Goal: Transaction & Acquisition: Book appointment/travel/reservation

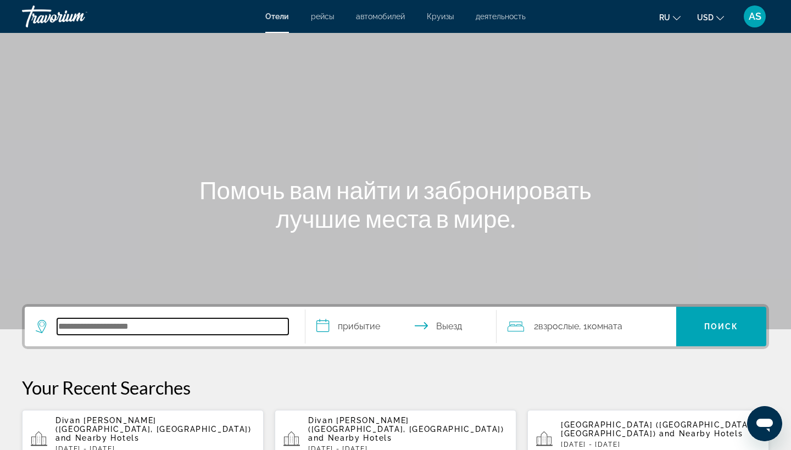
click at [83, 327] on input "Search hotel destination" at bounding box center [172, 326] width 231 height 16
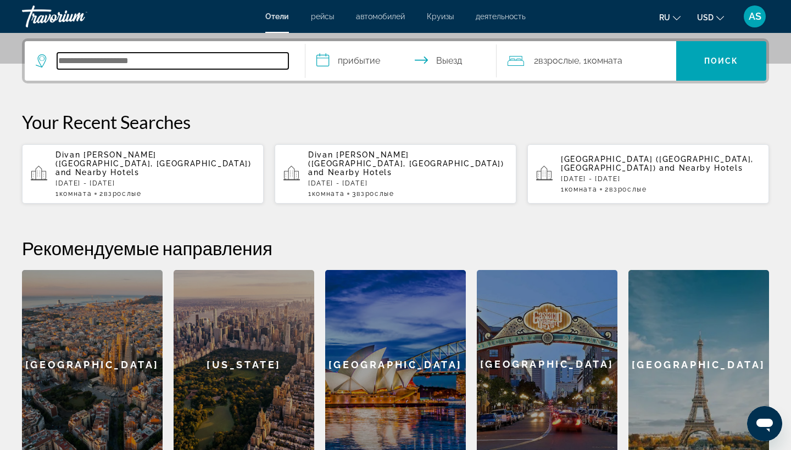
scroll to position [268, 0]
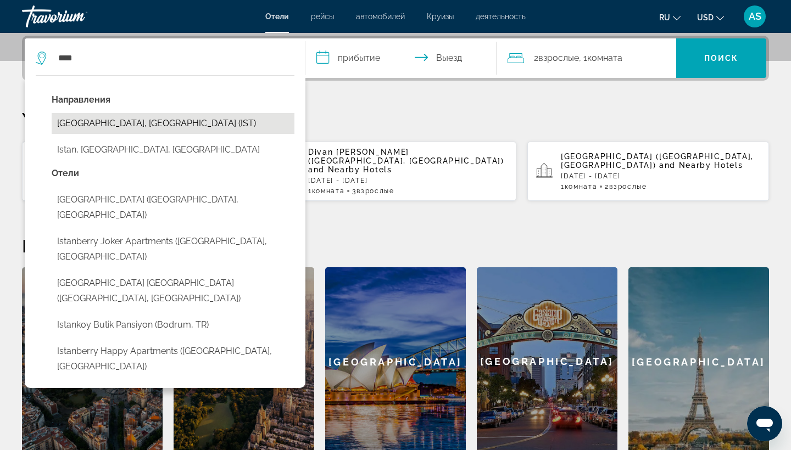
click at [102, 119] on button "[GEOGRAPHIC_DATA], [GEOGRAPHIC_DATA] (IST)" at bounding box center [173, 123] width 243 height 21
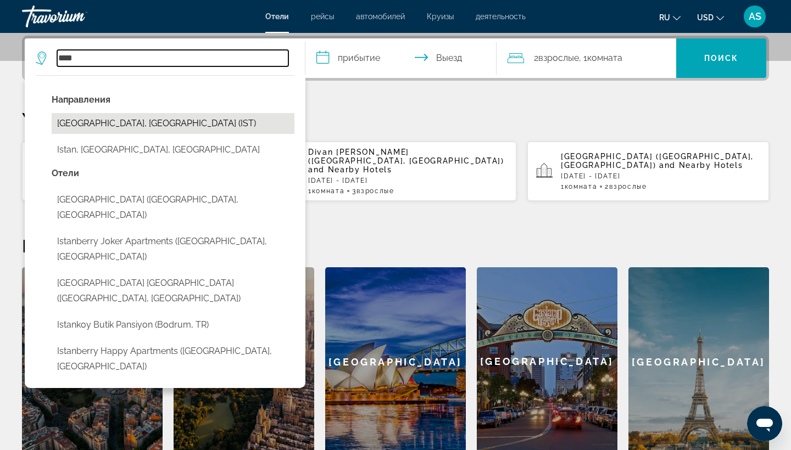
type input "**********"
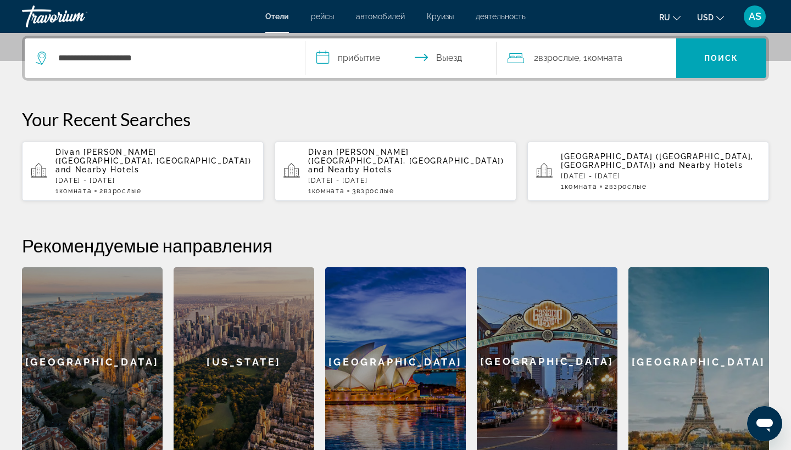
click at [327, 57] on input "**********" at bounding box center [402, 59] width 195 height 43
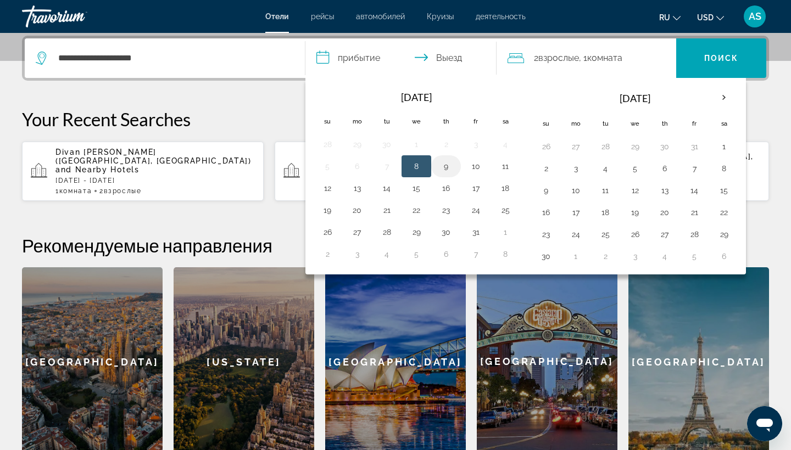
click at [449, 166] on button "9" at bounding box center [446, 166] width 18 height 15
click at [413, 165] on button "8" at bounding box center [416, 166] width 18 height 15
type input "**********"
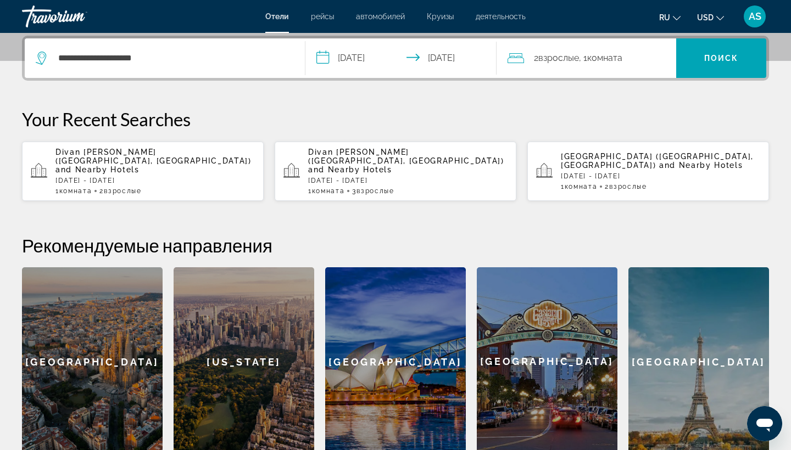
click at [608, 57] on span "Комната" at bounding box center [604, 58] width 35 height 10
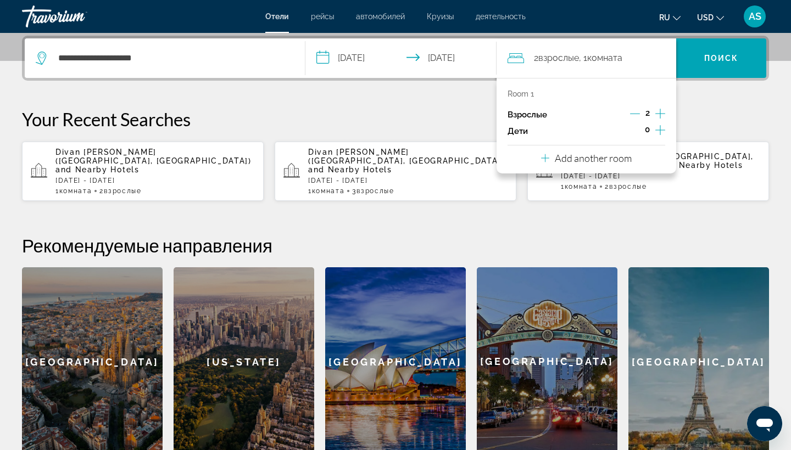
click at [661, 131] on icon "Increment children" at bounding box center [660, 130] width 10 height 13
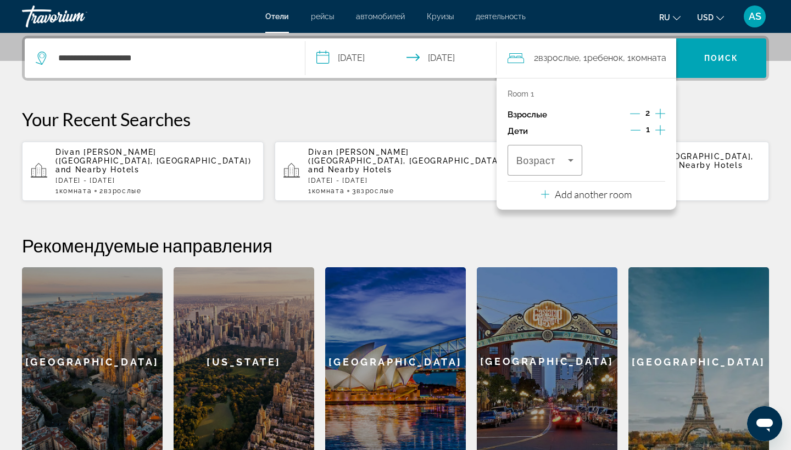
click at [661, 131] on icon "Increment children" at bounding box center [660, 130] width 10 height 13
click at [570, 162] on icon "Travelers: 2 adults, 2 children" at bounding box center [570, 160] width 5 height 3
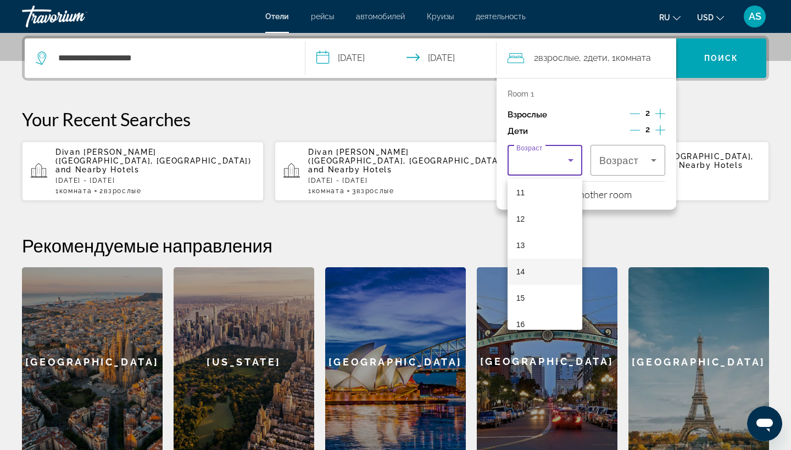
scroll to position [278, 0]
click at [530, 206] on mat-option "11" at bounding box center [544, 208] width 75 height 26
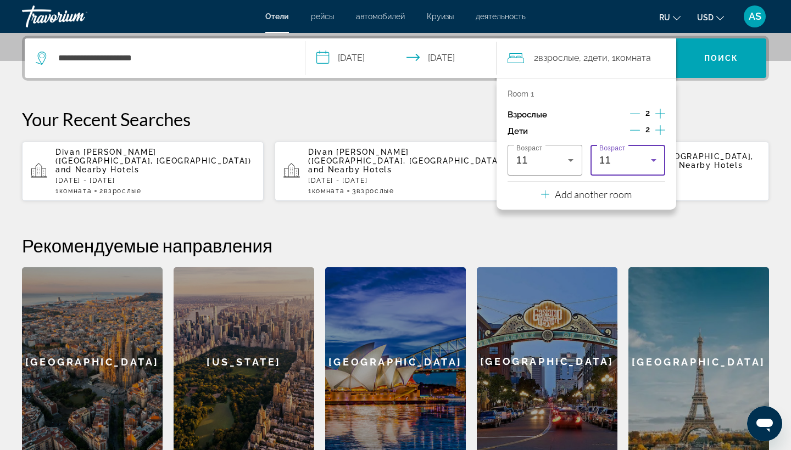
click at [651, 164] on icon "Travelers: 2 adults, 2 children" at bounding box center [653, 160] width 13 height 13
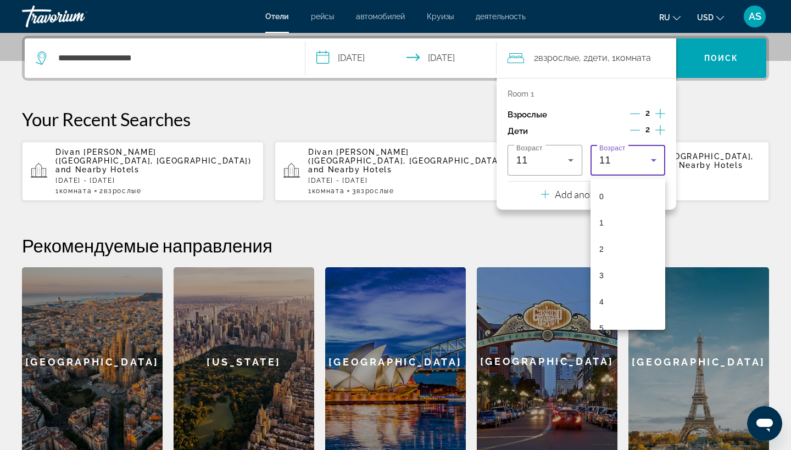
scroll to position [170, 0]
click at [620, 188] on mat-option "6" at bounding box center [627, 185] width 75 height 26
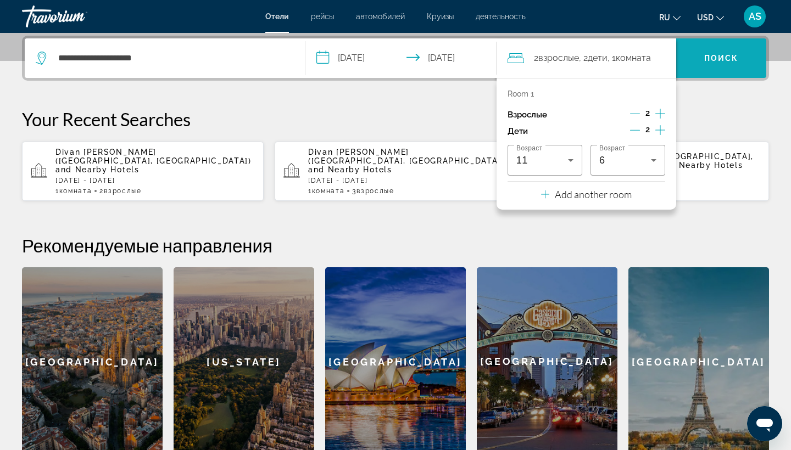
click at [719, 68] on span "Search" at bounding box center [721, 58] width 90 height 26
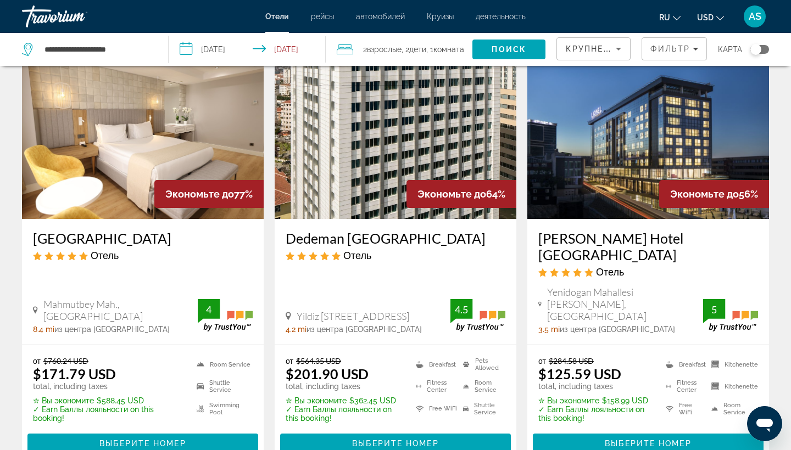
scroll to position [30, 0]
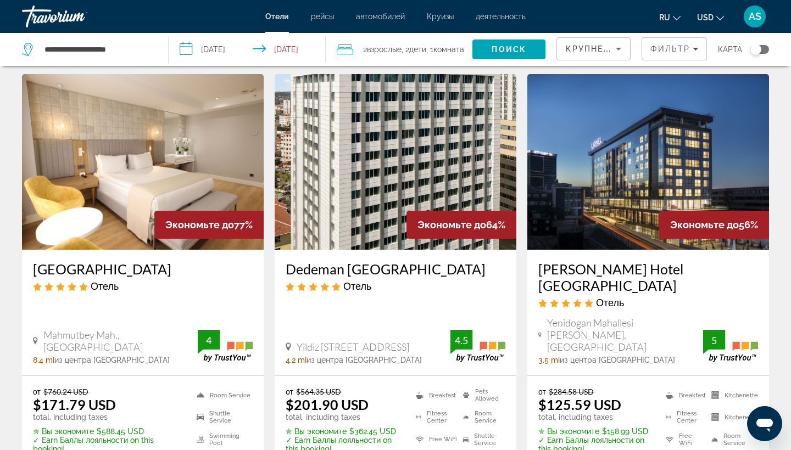
click at [343, 268] on h3 "Dedeman [GEOGRAPHIC_DATA]" at bounding box center [396, 269] width 220 height 16
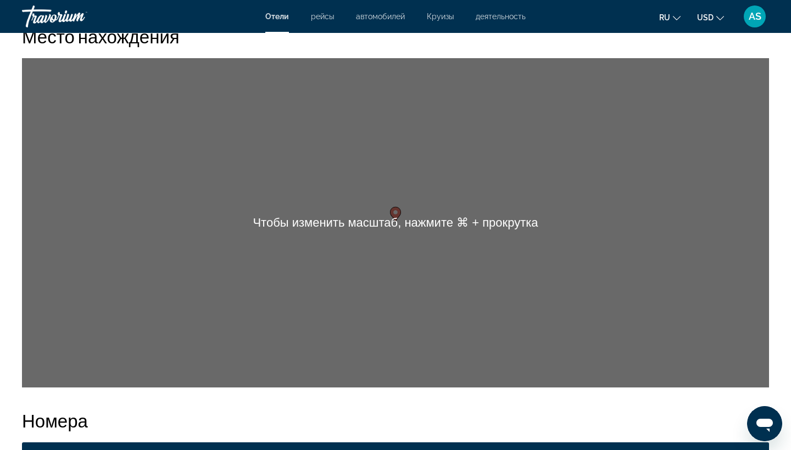
scroll to position [1046, 0]
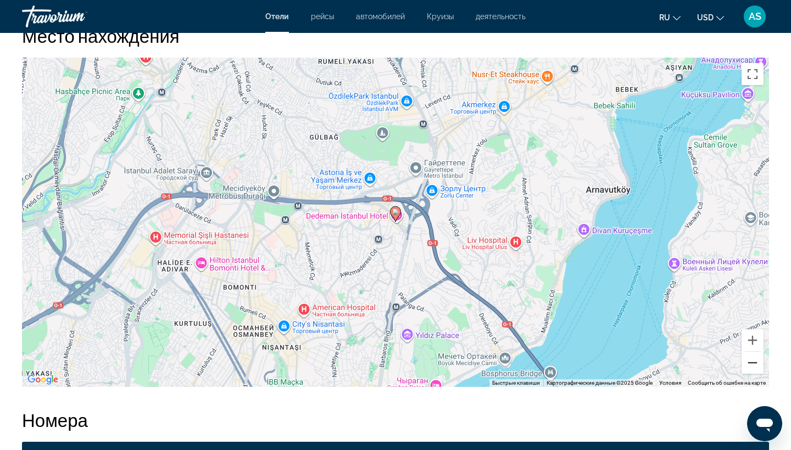
click at [749, 362] on button "Уменьшить" at bounding box center [752, 363] width 22 height 22
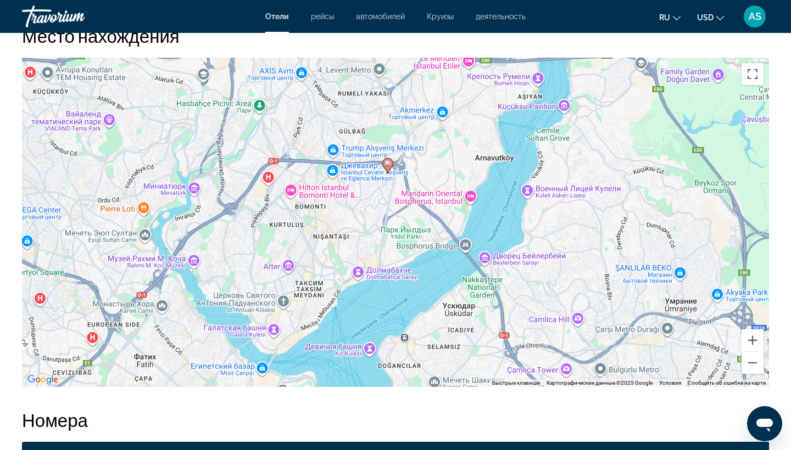
drag, startPoint x: 629, startPoint y: 253, endPoint x: 626, endPoint y: 177, distance: 75.8
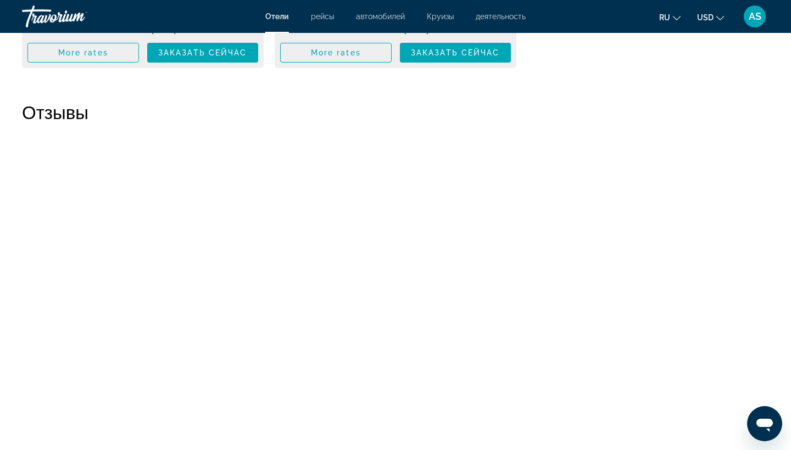
scroll to position [2299, 0]
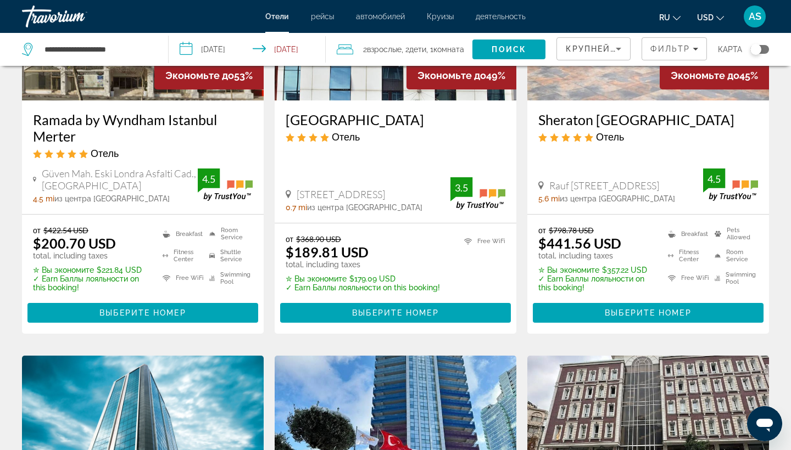
scroll to position [614, 0]
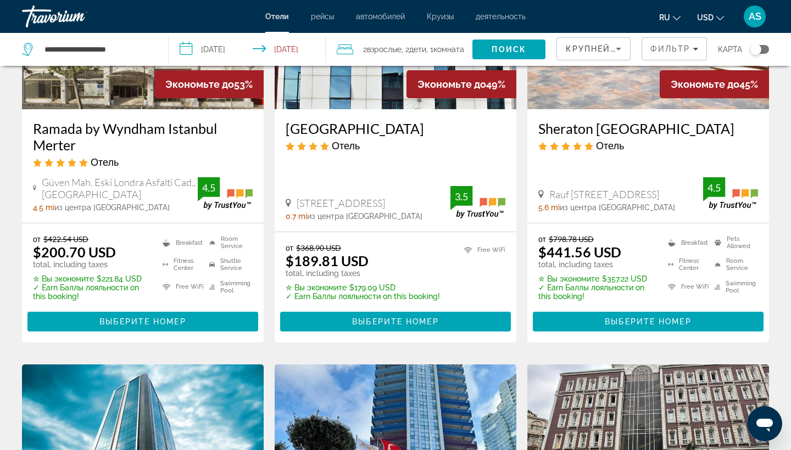
click at [124, 120] on h3 "Ramada by Wyndham Istanbul Merter" at bounding box center [143, 136] width 220 height 33
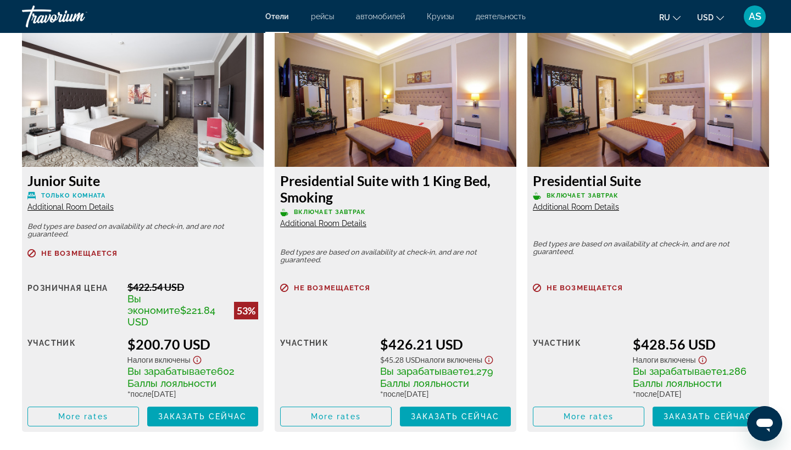
scroll to position [1525, 0]
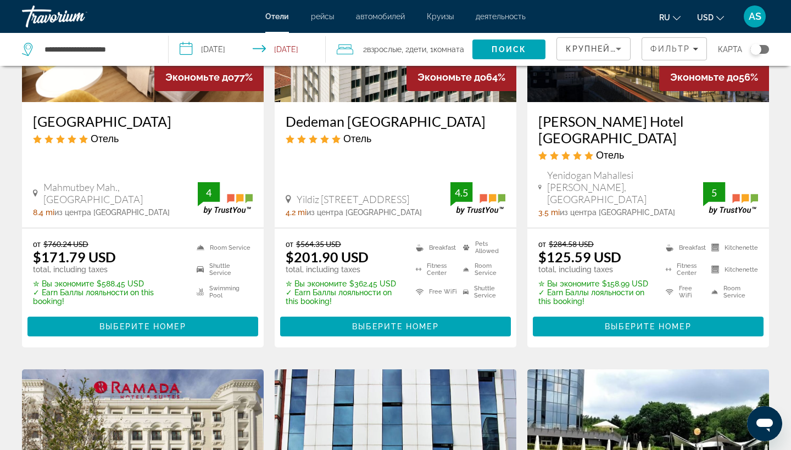
scroll to position [221, 0]
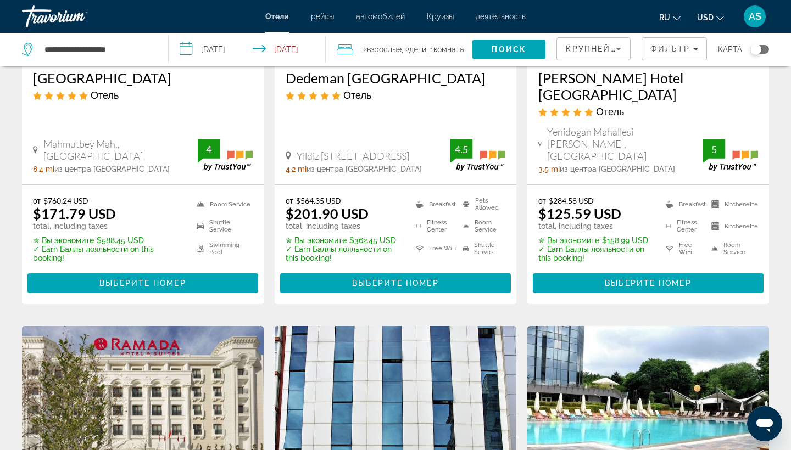
click at [582, 77] on h3 "[PERSON_NAME] Hotel [GEOGRAPHIC_DATA]" at bounding box center [648, 86] width 220 height 33
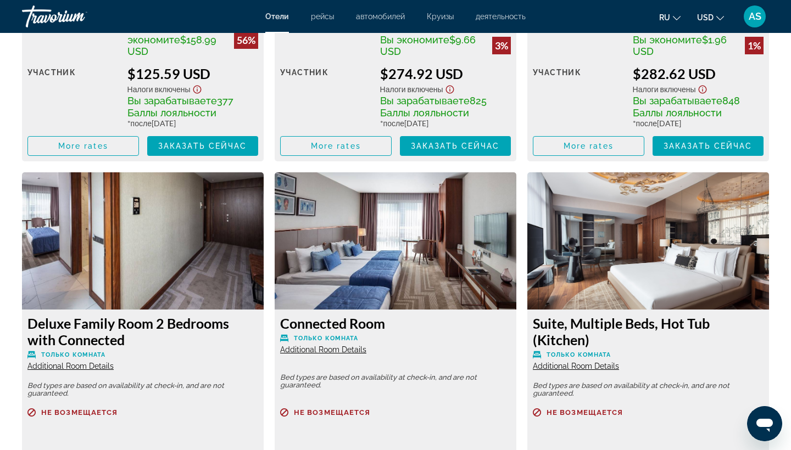
scroll to position [1796, 0]
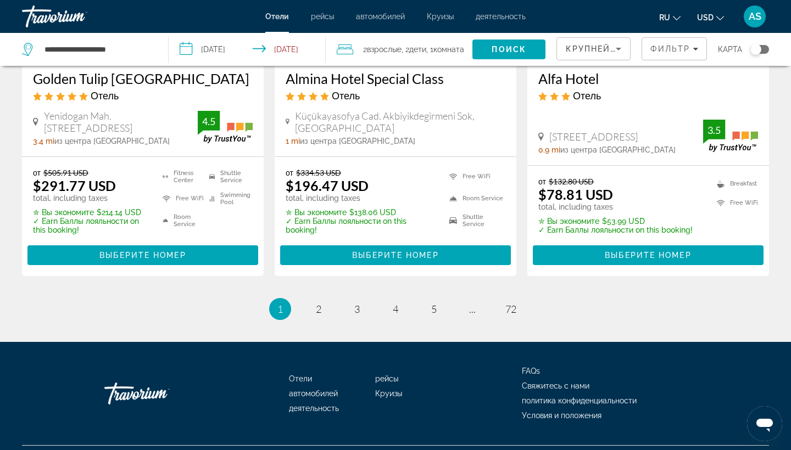
scroll to position [1508, 0]
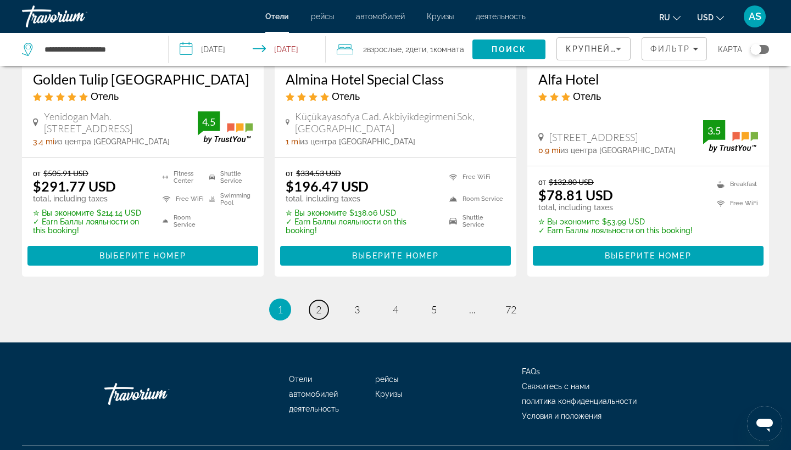
click at [320, 304] on span "2" at bounding box center [318, 310] width 5 height 12
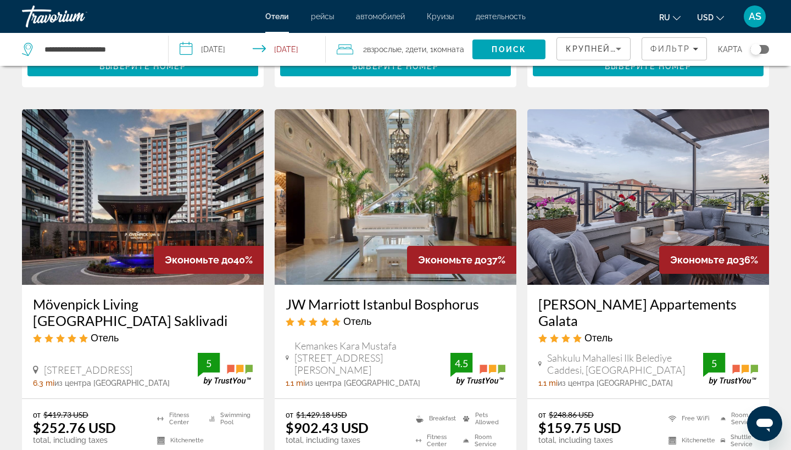
scroll to position [449, 0]
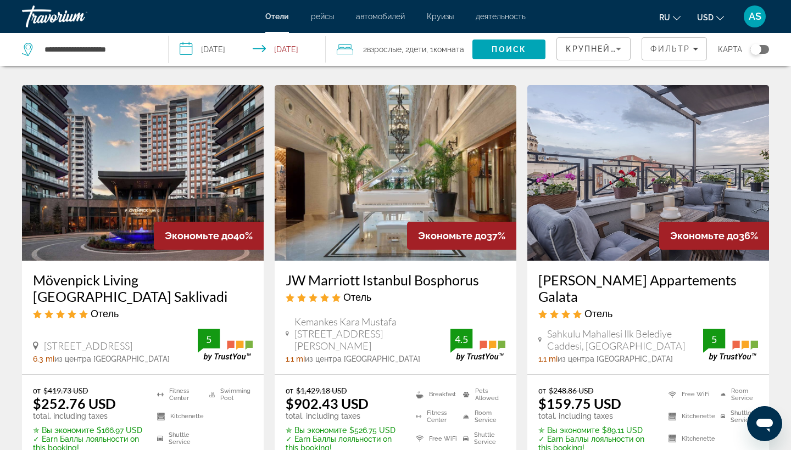
click at [158, 272] on h3 "Mövenpick Living [GEOGRAPHIC_DATA] Saklivadi" at bounding box center [143, 288] width 220 height 33
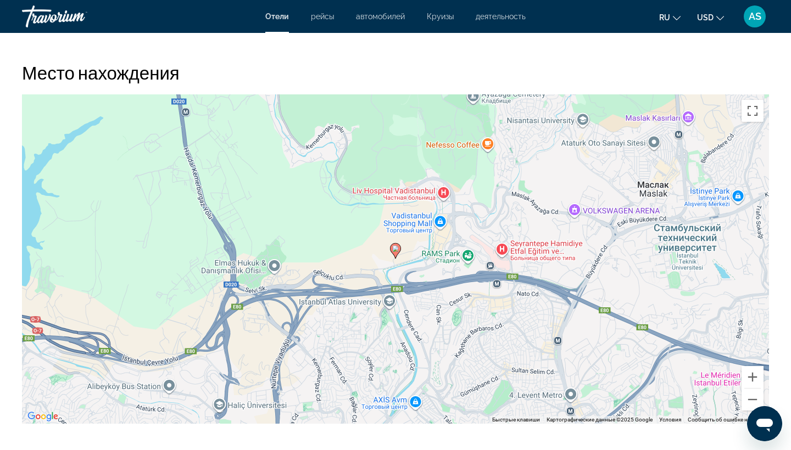
scroll to position [1010, 0]
click at [752, 398] on button "Уменьшить" at bounding box center [752, 399] width 22 height 22
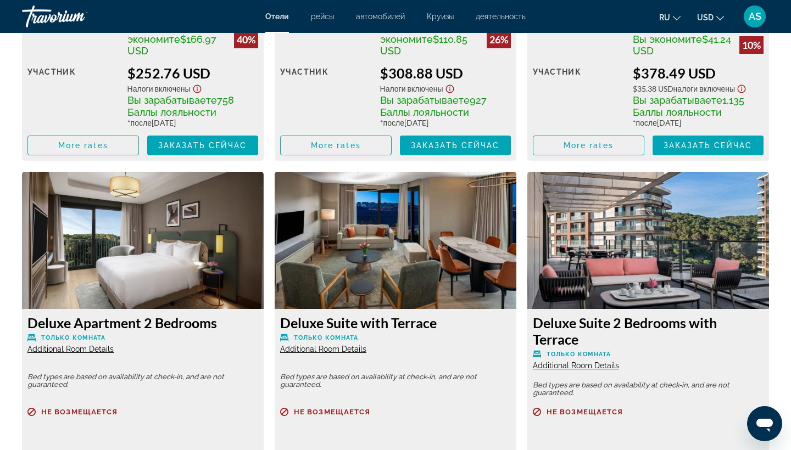
scroll to position [1799, 0]
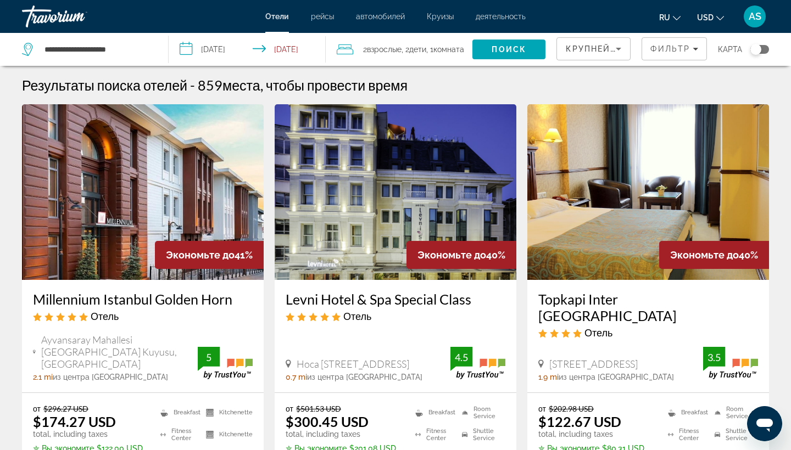
click at [146, 299] on h3 "Millennium Istanbul Golden Horn" at bounding box center [143, 299] width 220 height 16
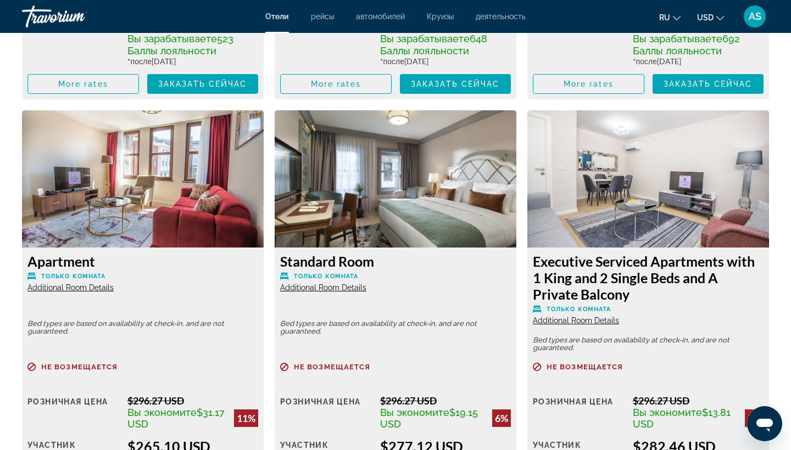
scroll to position [1858, 0]
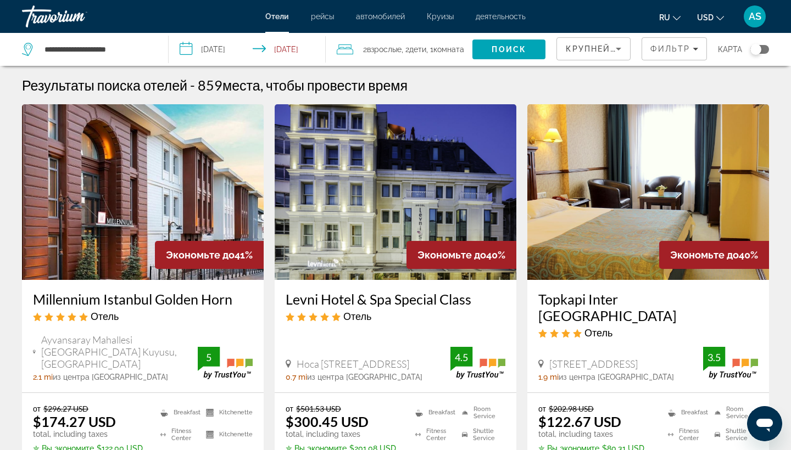
click at [620, 300] on h3 "Topkapi Inter [GEOGRAPHIC_DATA]" at bounding box center [648, 307] width 220 height 33
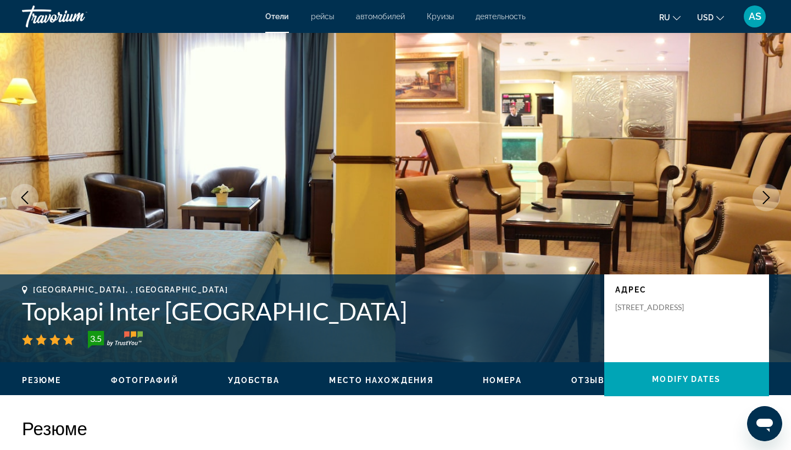
click at [768, 198] on icon "Next image" at bounding box center [766, 197] width 7 height 13
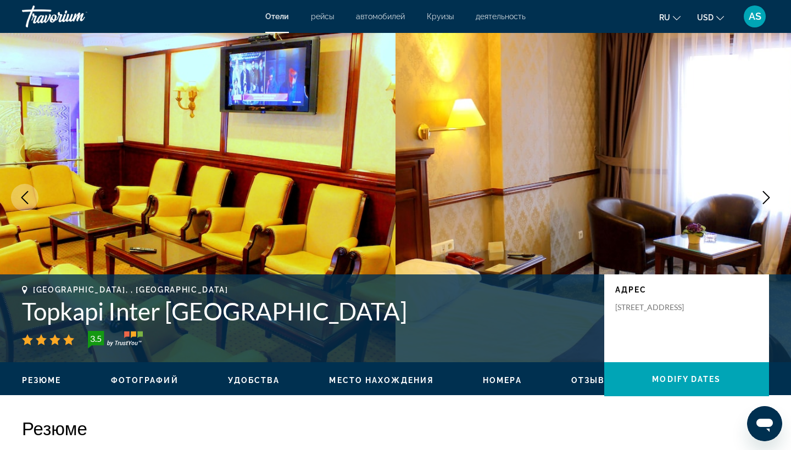
click at [768, 198] on icon "Next image" at bounding box center [766, 197] width 7 height 13
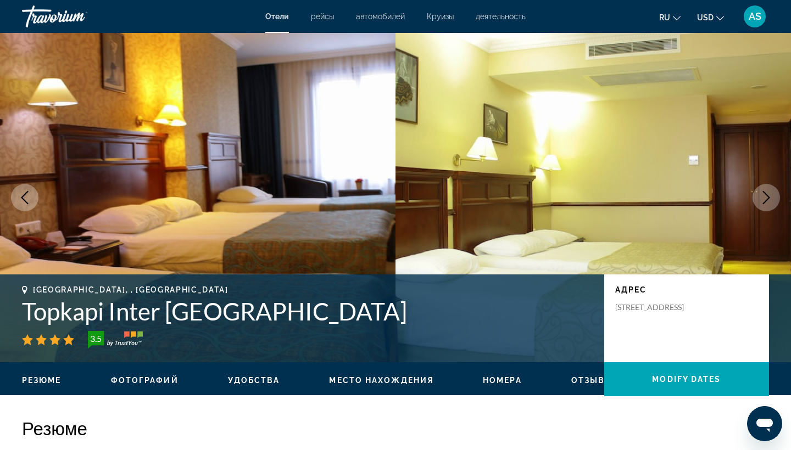
click at [768, 198] on icon "Next image" at bounding box center [766, 197] width 7 height 13
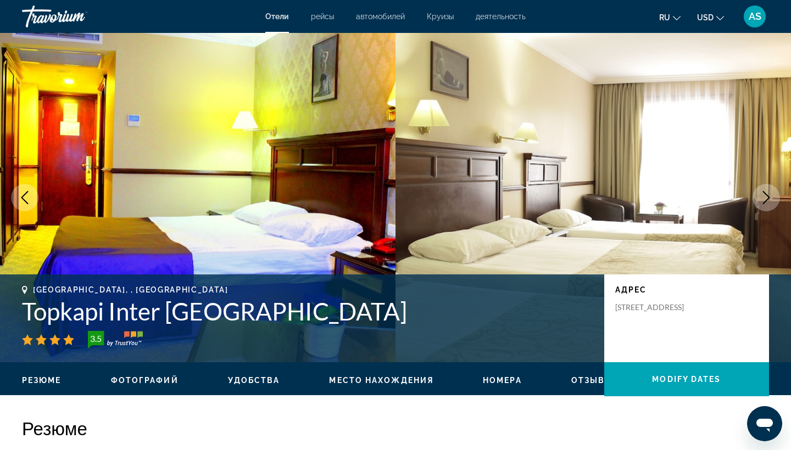
click at [768, 198] on icon "Next image" at bounding box center [766, 197] width 7 height 13
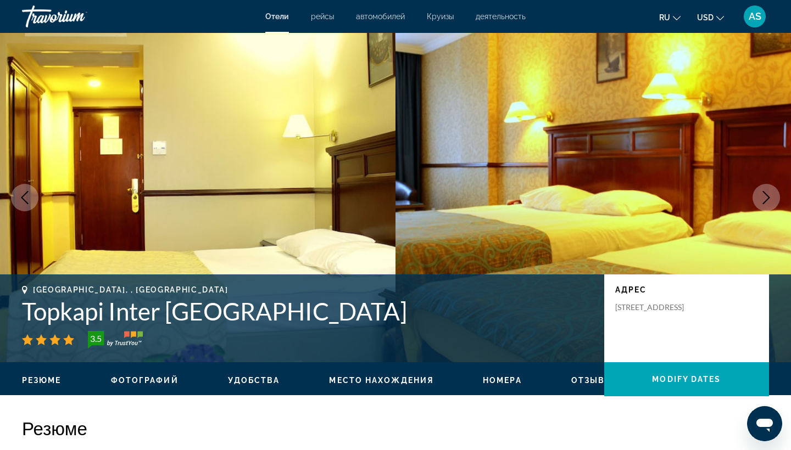
click at [768, 198] on icon "Next image" at bounding box center [766, 197] width 7 height 13
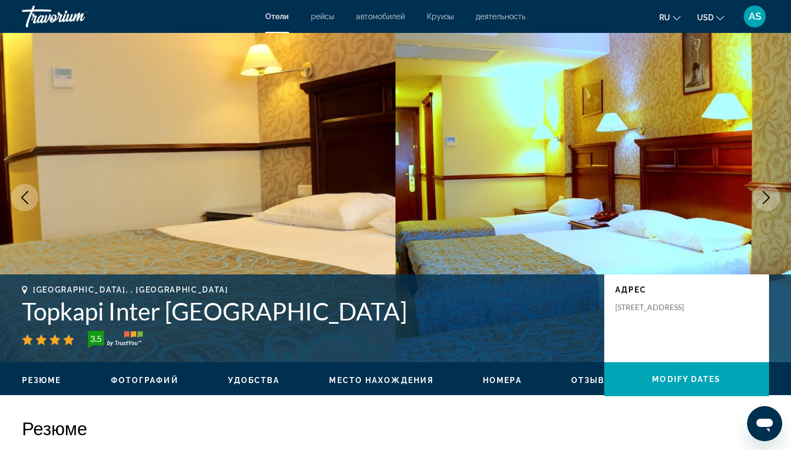
click at [768, 198] on icon "Next image" at bounding box center [766, 197] width 7 height 13
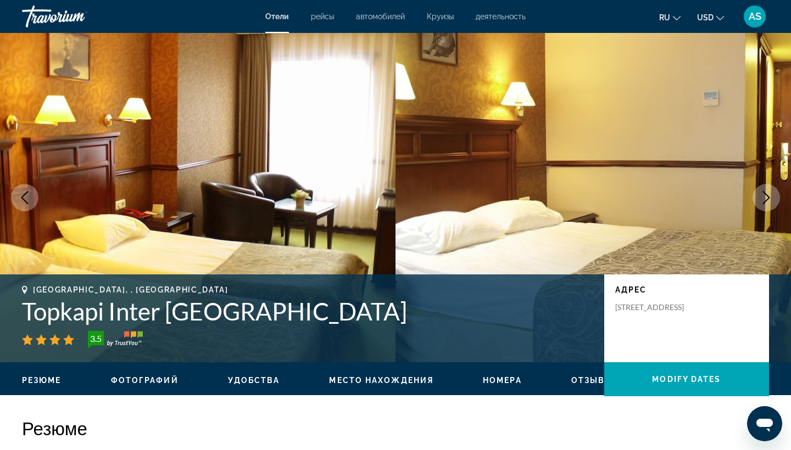
click at [768, 198] on icon "Next image" at bounding box center [766, 197] width 7 height 13
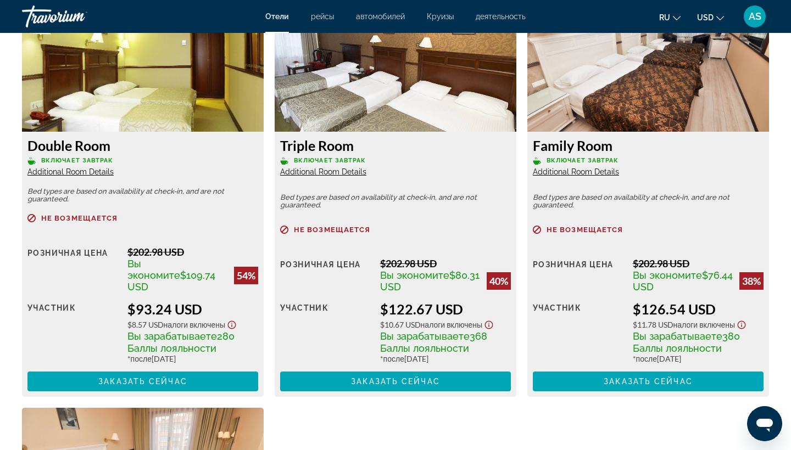
scroll to position [1561, 0]
